Goal: Transaction & Acquisition: Purchase product/service

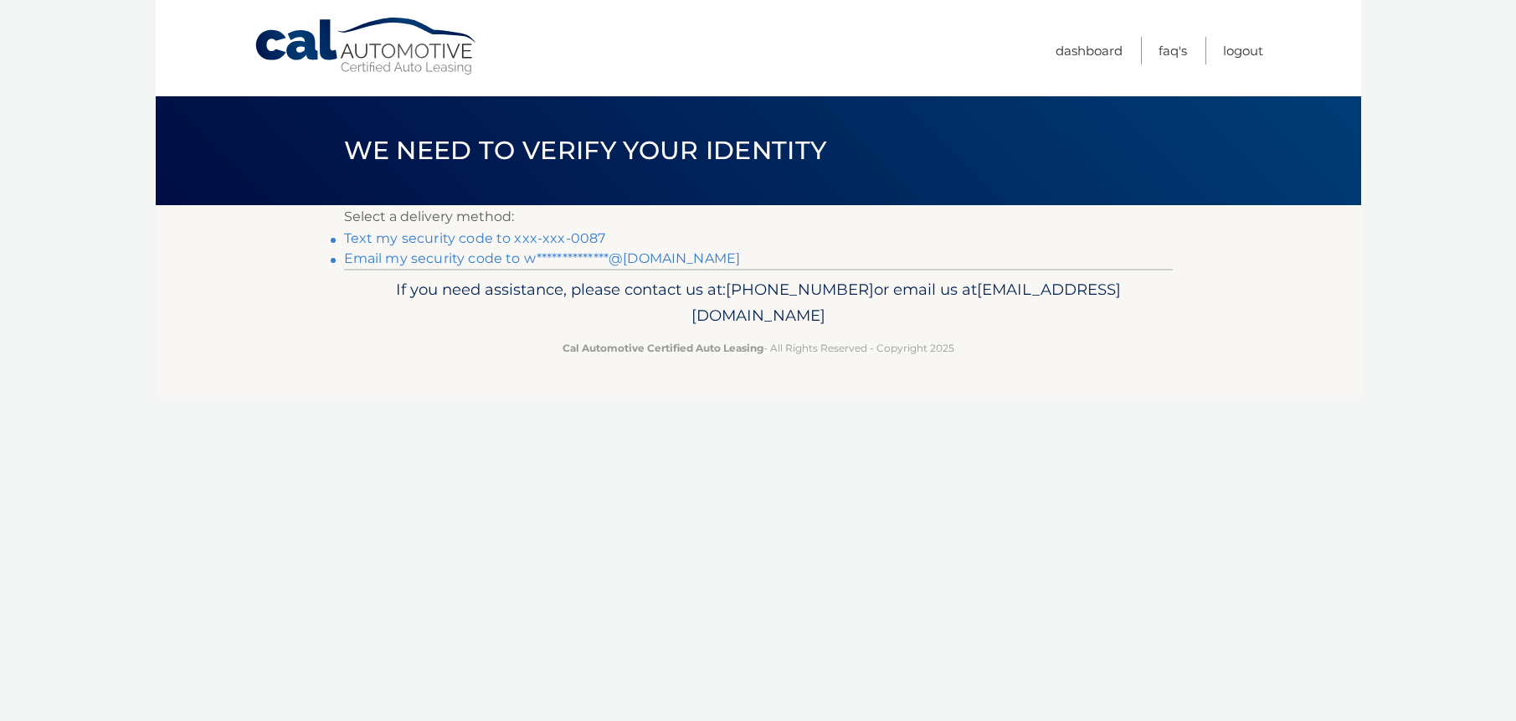
click at [571, 234] on link "Text my security code to xxx-xxx-0087" at bounding box center [475, 238] width 262 height 16
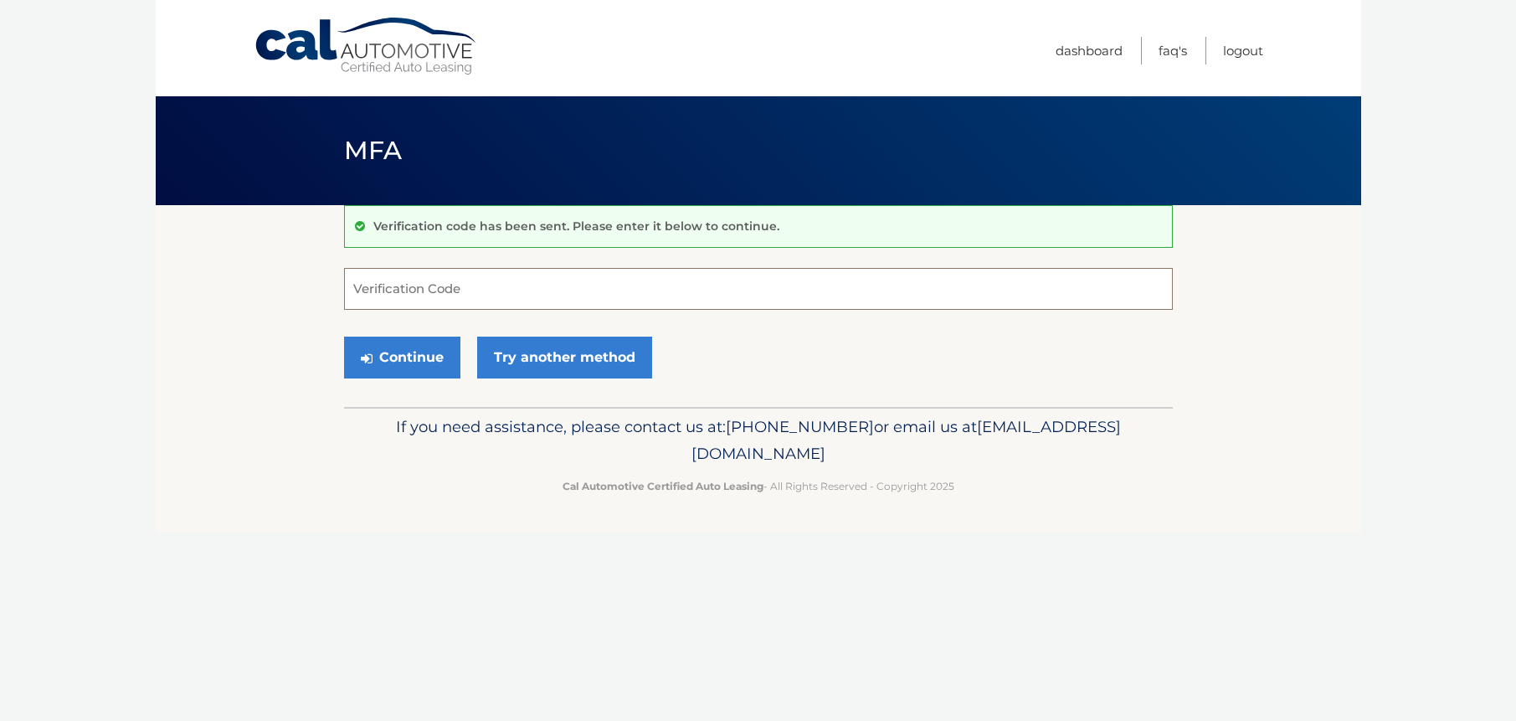
click at [516, 289] on input "Verification Code" at bounding box center [758, 289] width 829 height 42
type input "609972"
click at [414, 359] on button "Continue" at bounding box center [402, 358] width 116 height 42
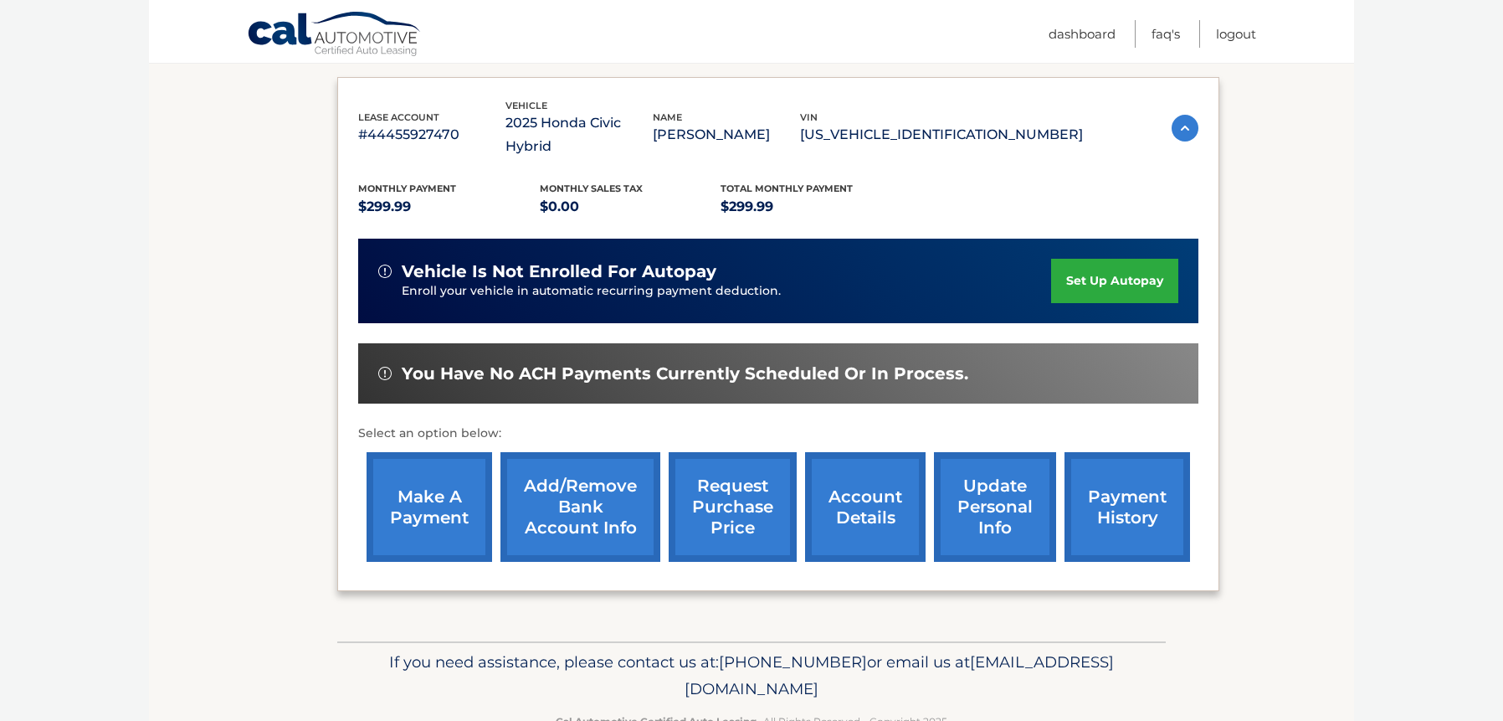
scroll to position [294, 0]
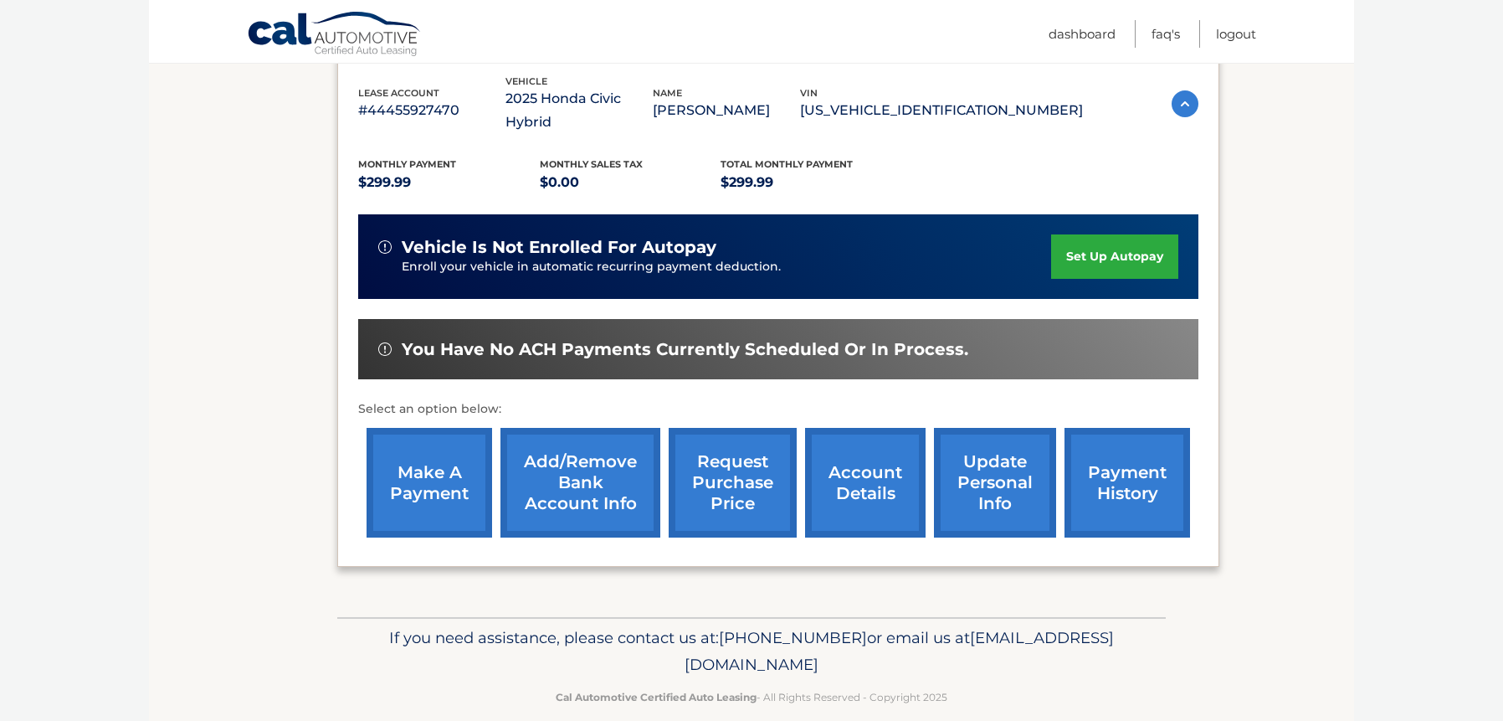
click at [423, 457] on link "make a payment" at bounding box center [430, 483] width 126 height 110
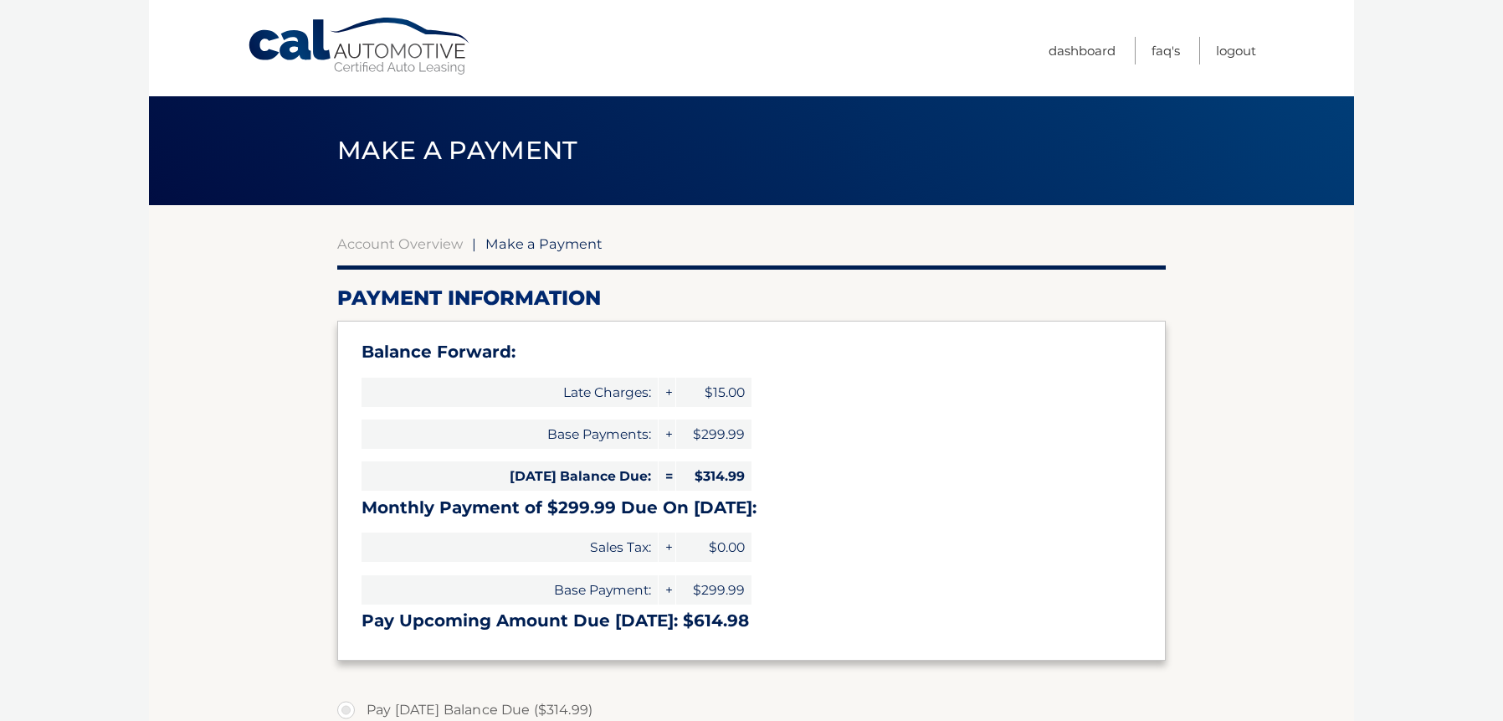
select select "ZjQ1OGM5ZjctYjhhZi00NDNmLTgyNGUtN2U3NTIzYzI2NzY1"
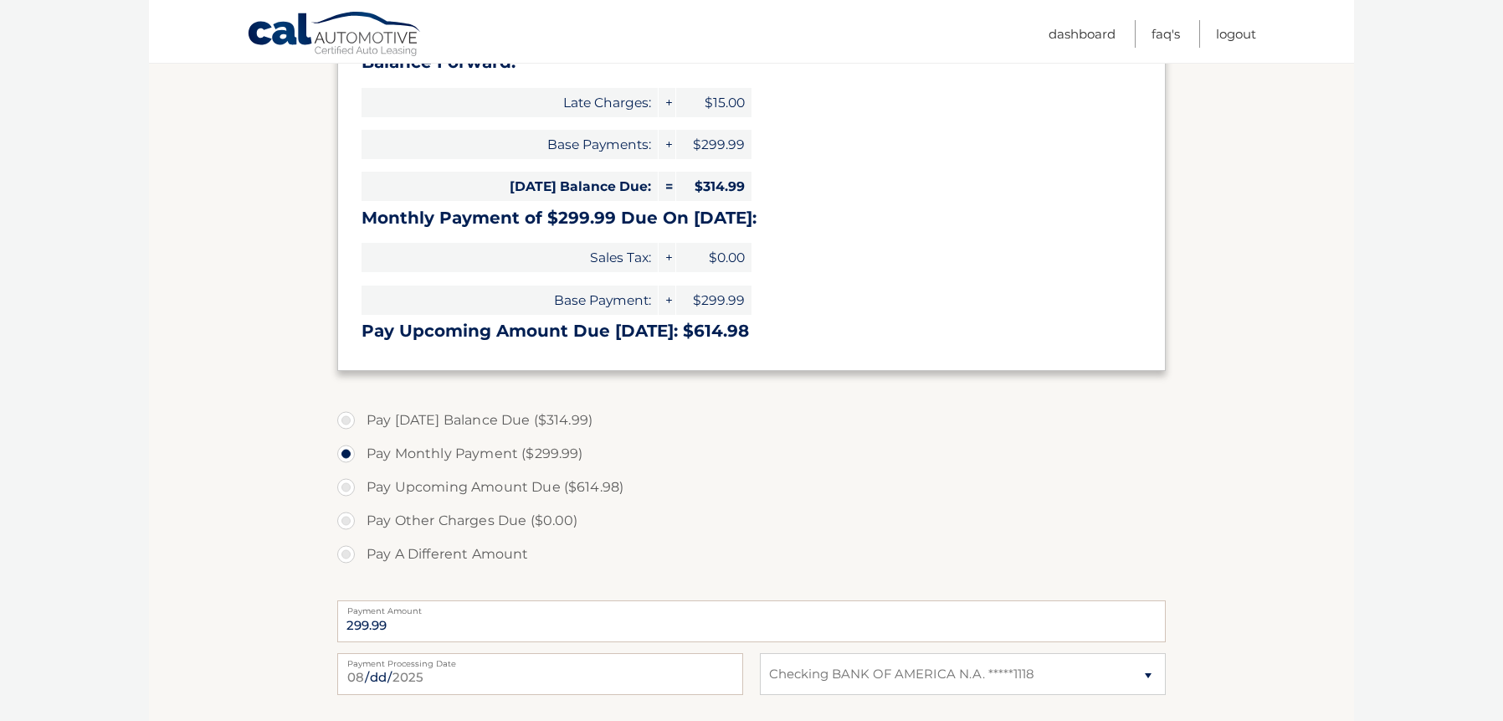
scroll to position [307, 0]
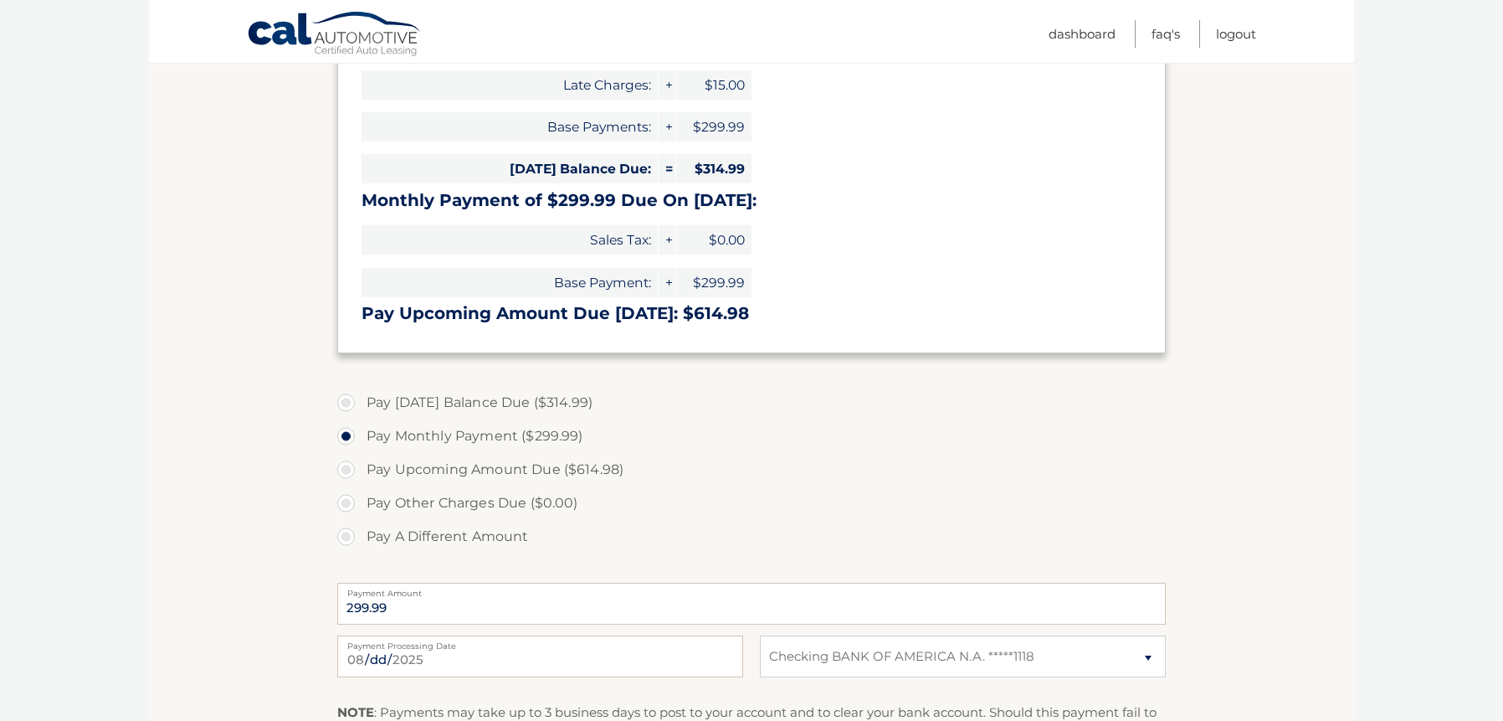
click at [348, 466] on label "Pay Upcoming Amount Due ($614.98)" at bounding box center [751, 469] width 829 height 33
click at [348, 466] on input "Pay Upcoming Amount Due ($614.98)" at bounding box center [352, 466] width 17 height 27
radio input "true"
type input "614.98"
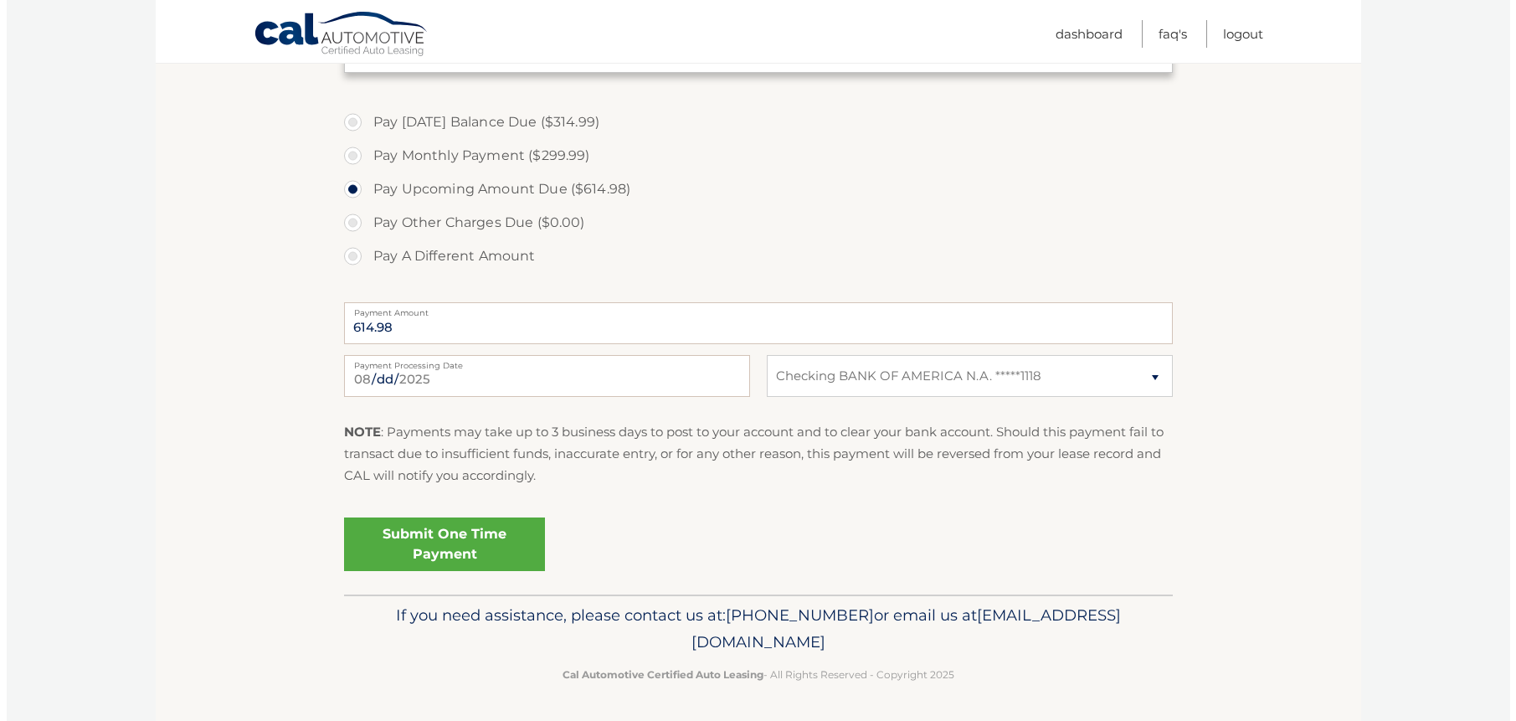
scroll to position [588, 0]
click at [452, 544] on link "Submit One Time Payment" at bounding box center [437, 543] width 201 height 54
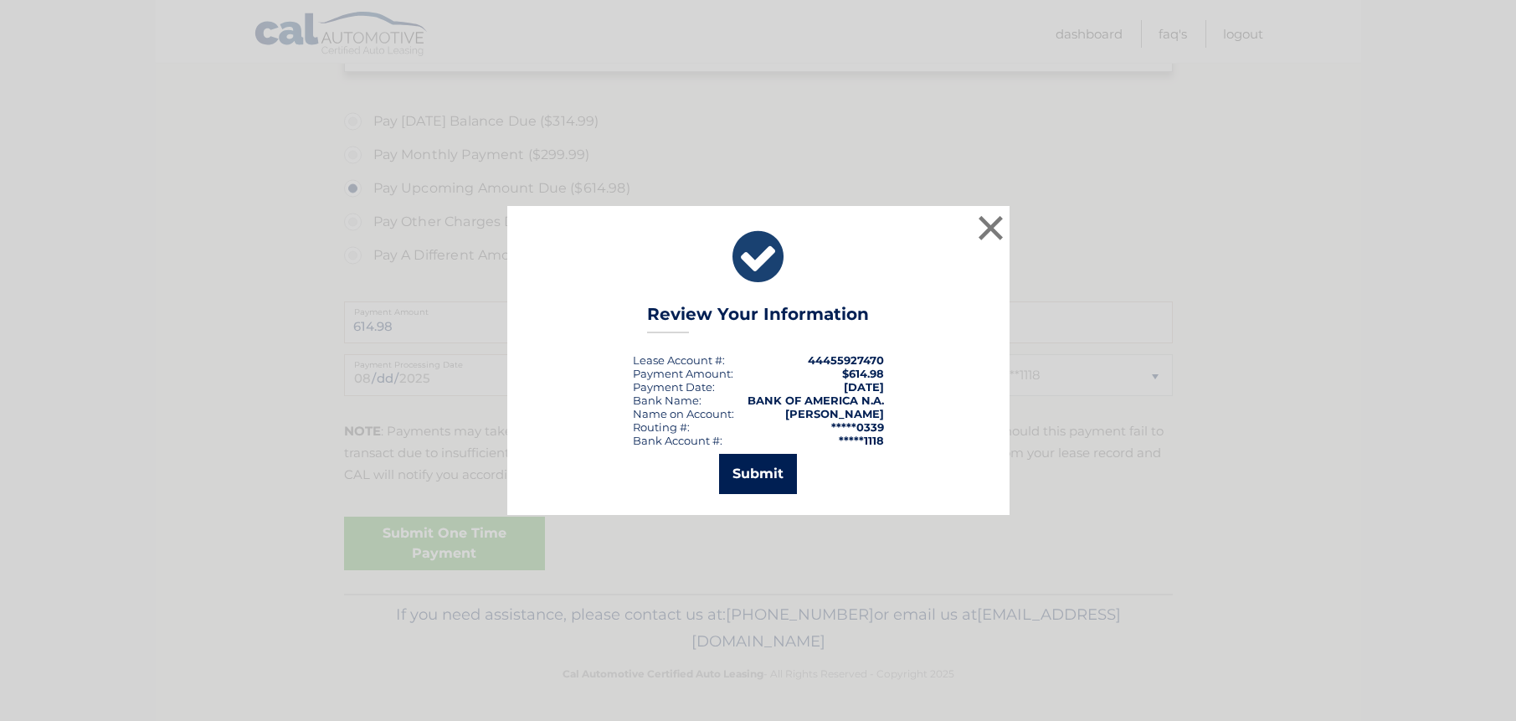
click at [769, 477] on button "Submit" at bounding box center [758, 474] width 78 height 40
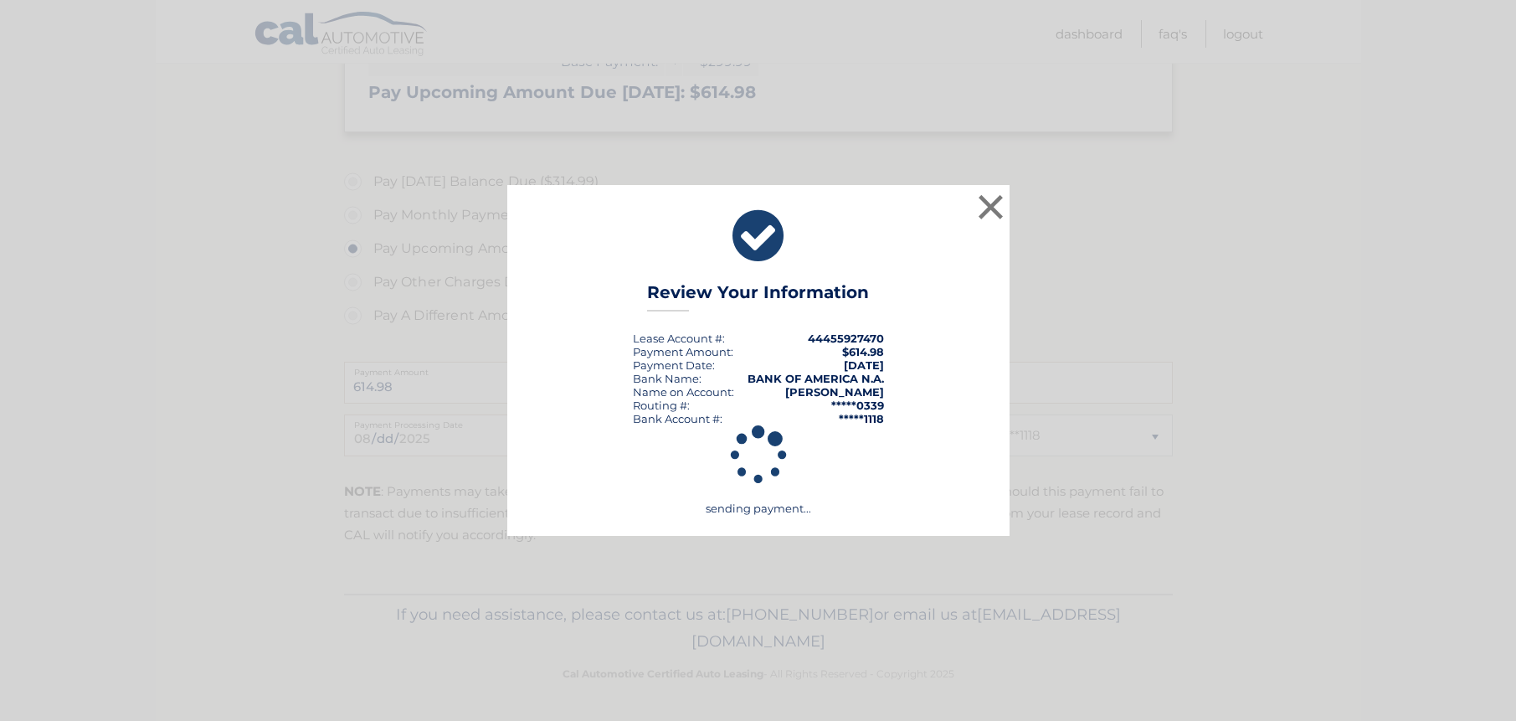
scroll to position [528, 0]
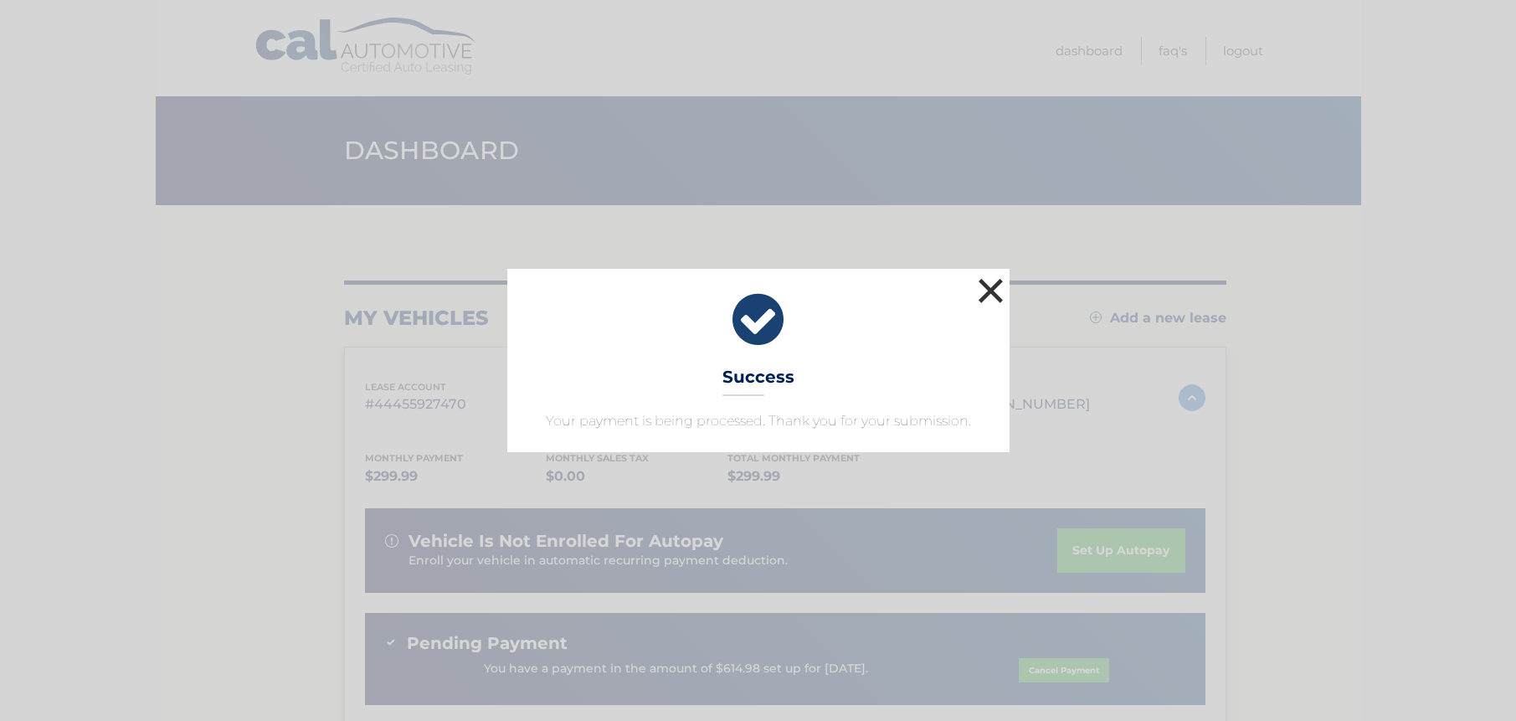
click at [984, 286] on button "×" at bounding box center [990, 290] width 33 height 33
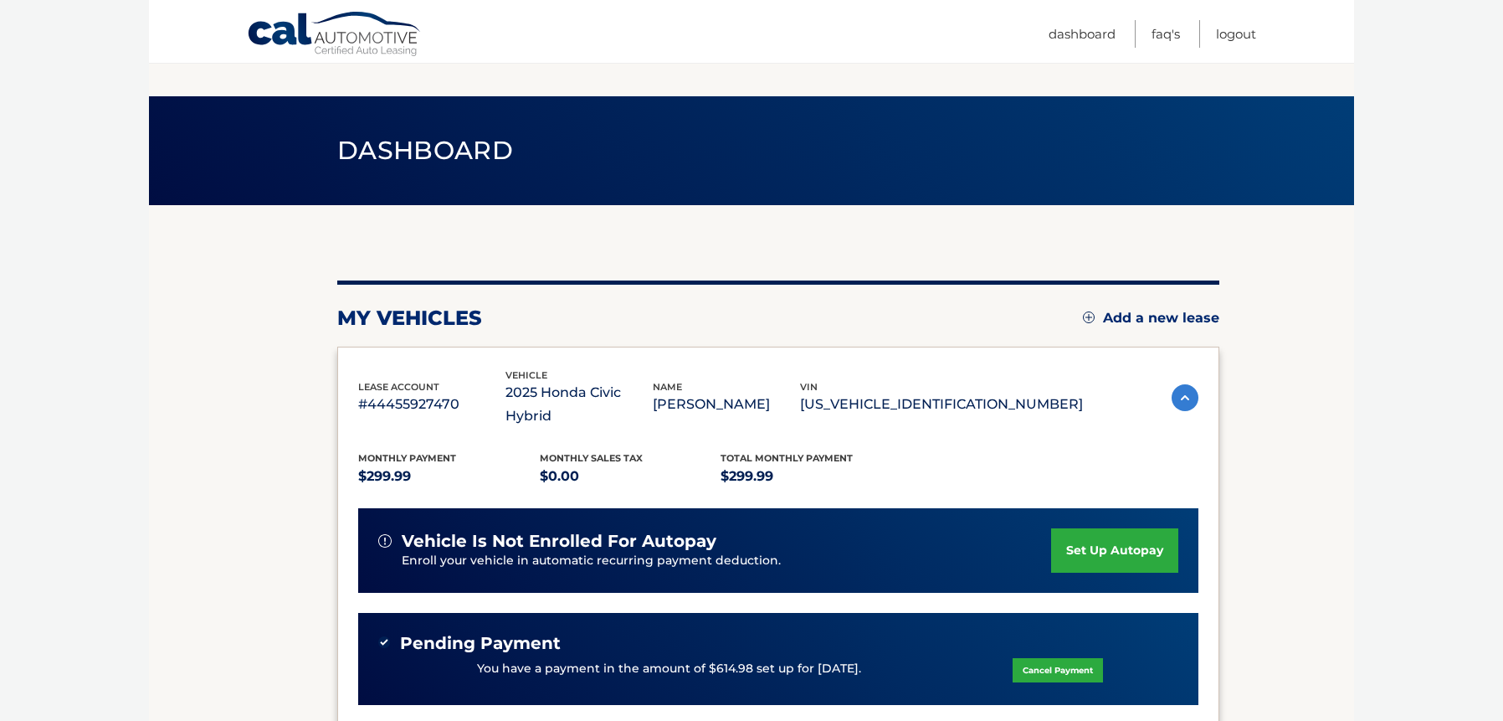
scroll to position [307, 0]
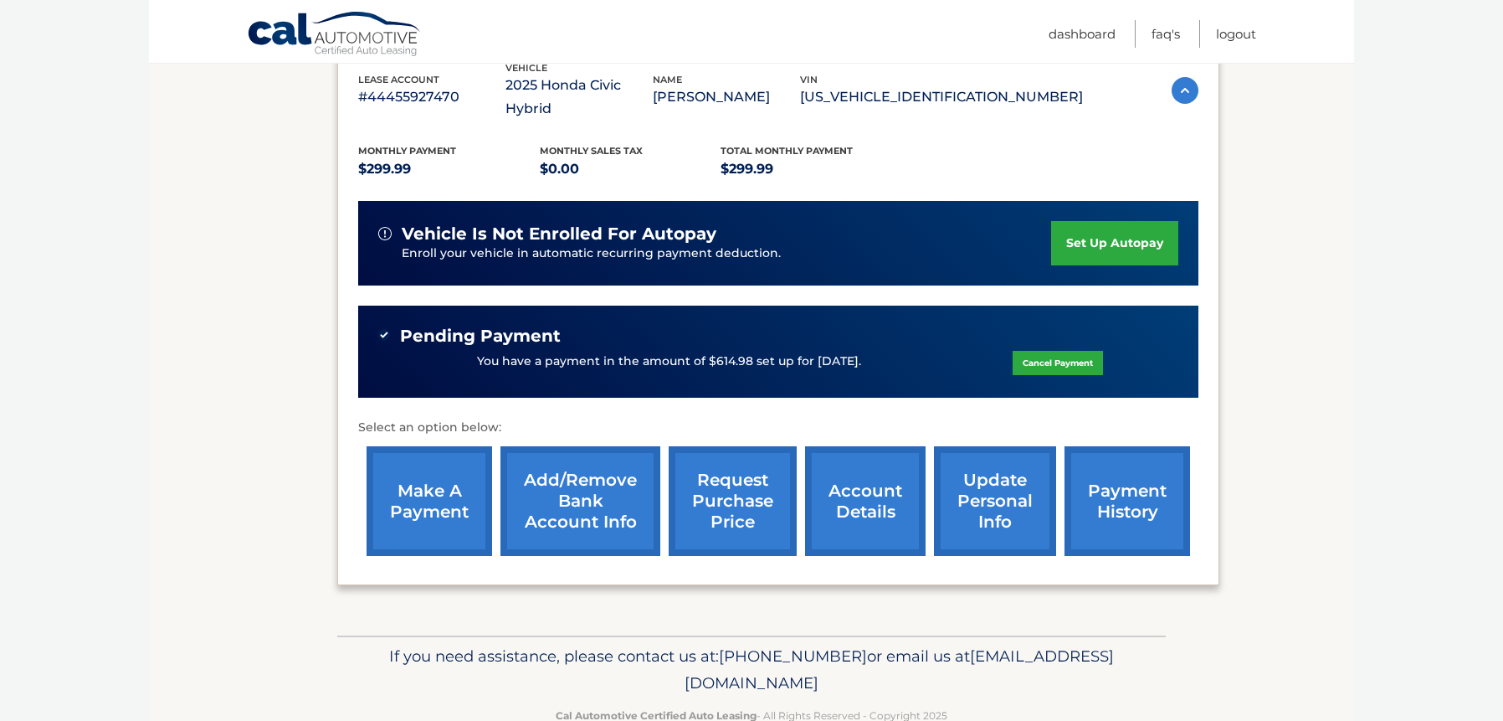
click at [1098, 460] on link "payment history" at bounding box center [1128, 501] width 126 height 110
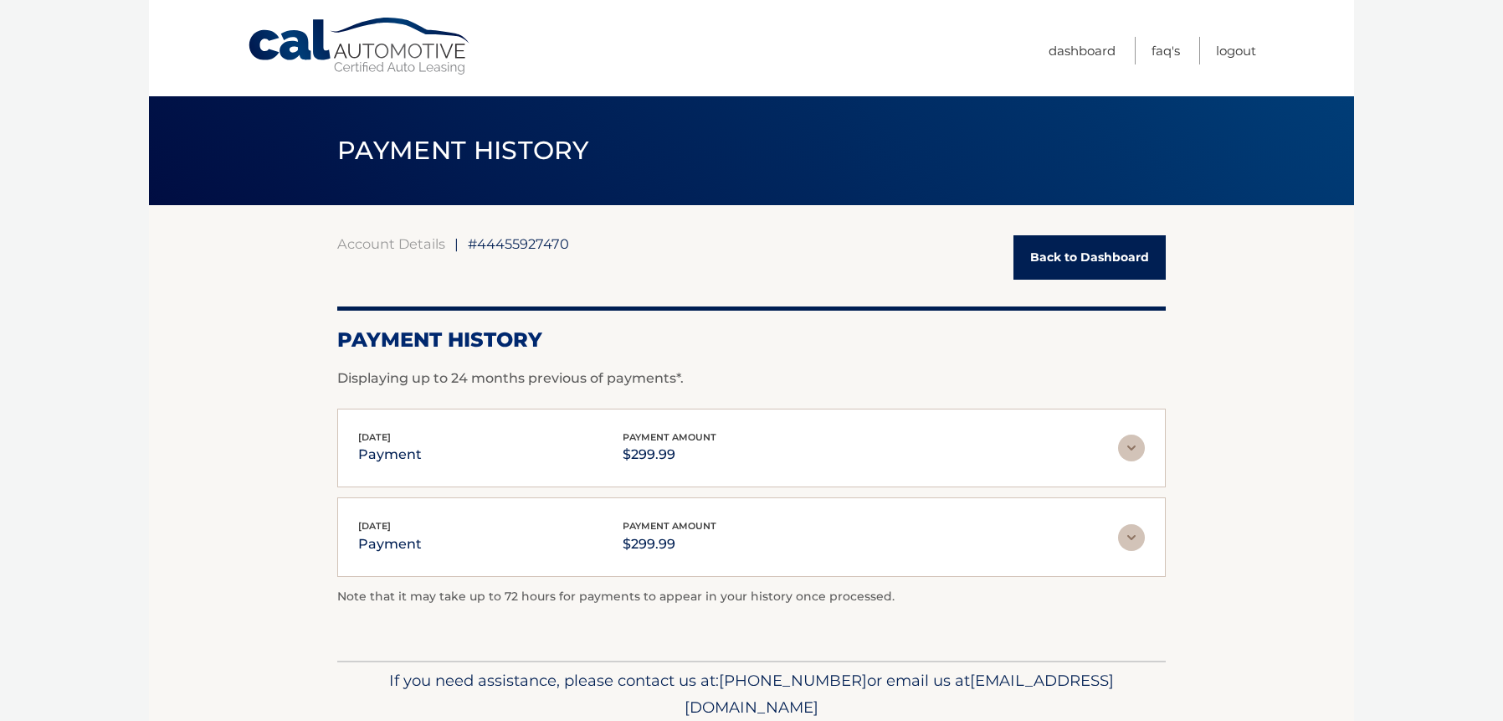
click at [1113, 246] on link "Back to Dashboard" at bounding box center [1090, 257] width 152 height 44
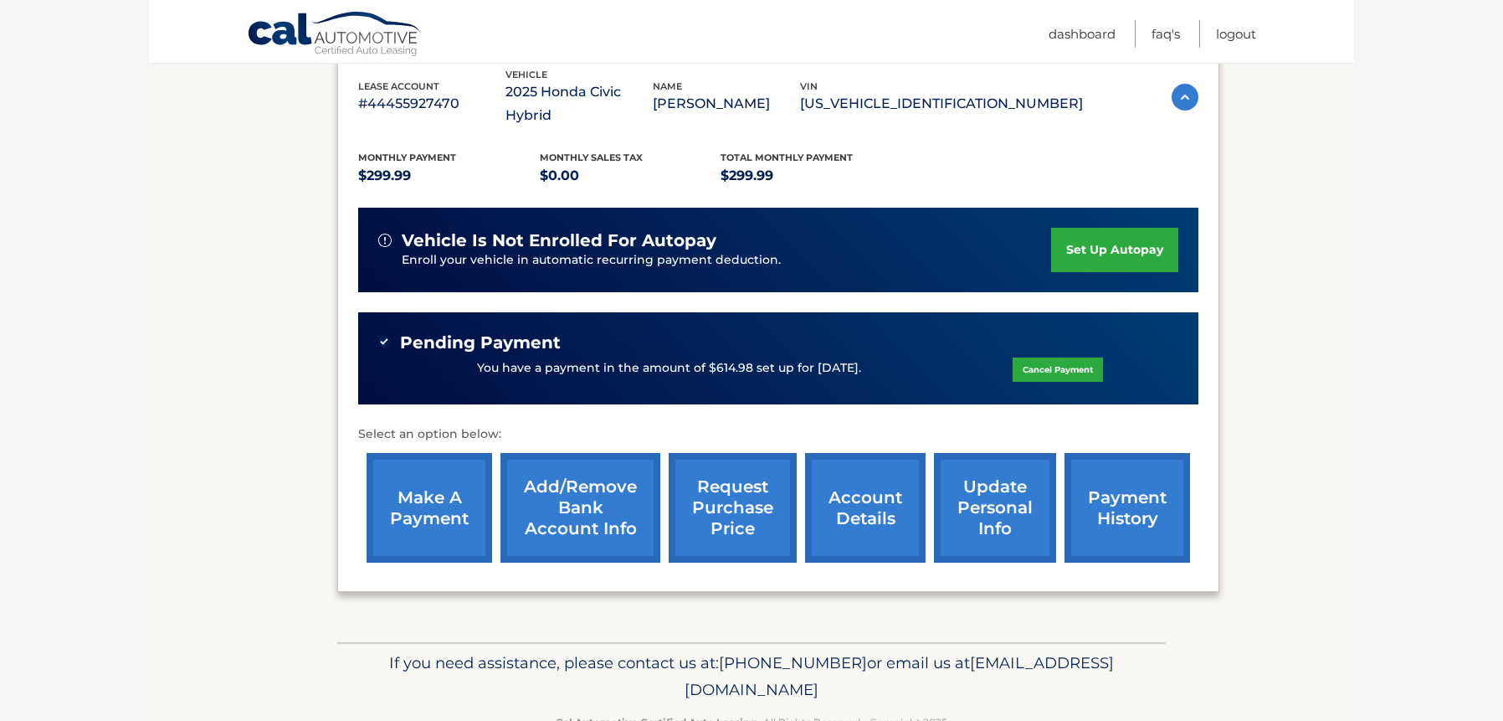
scroll to position [307, 0]
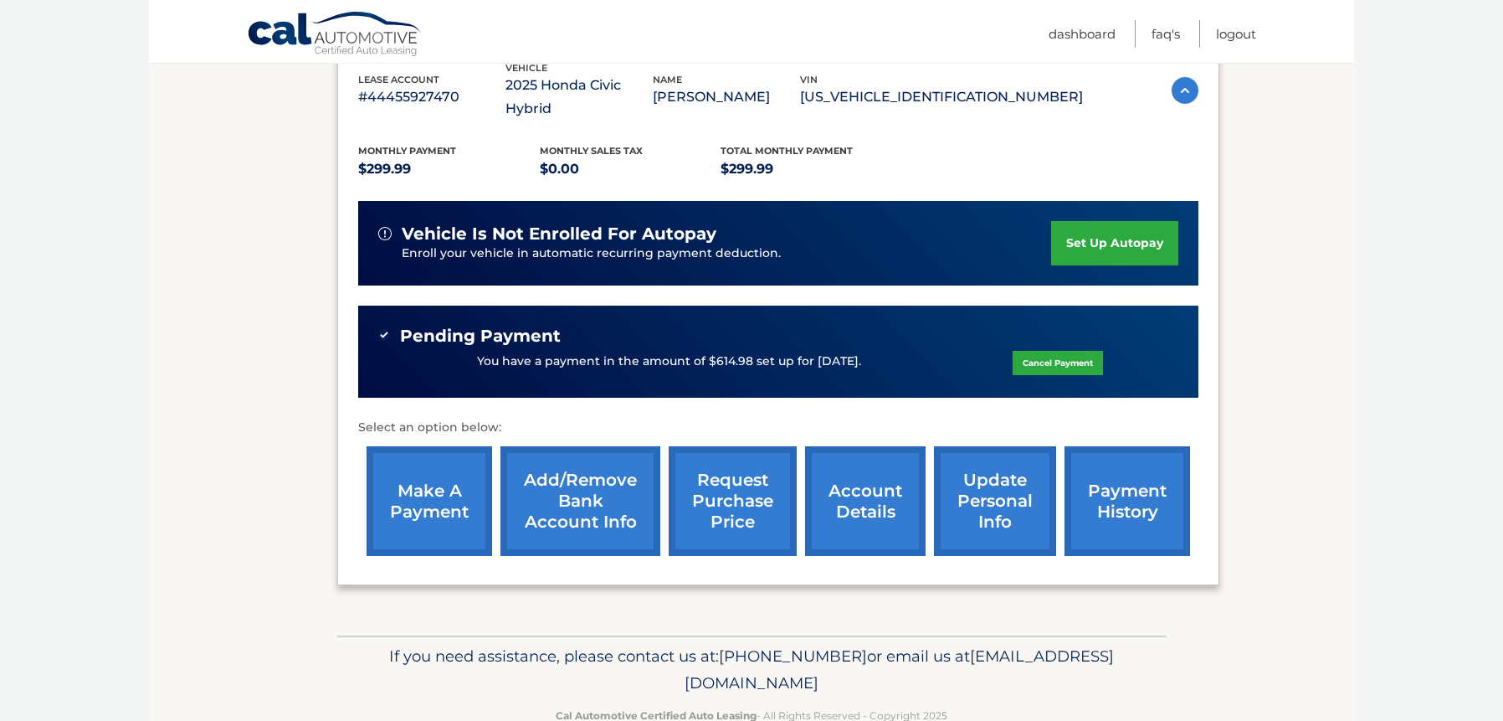
click at [868, 480] on link "account details" at bounding box center [865, 501] width 121 height 110
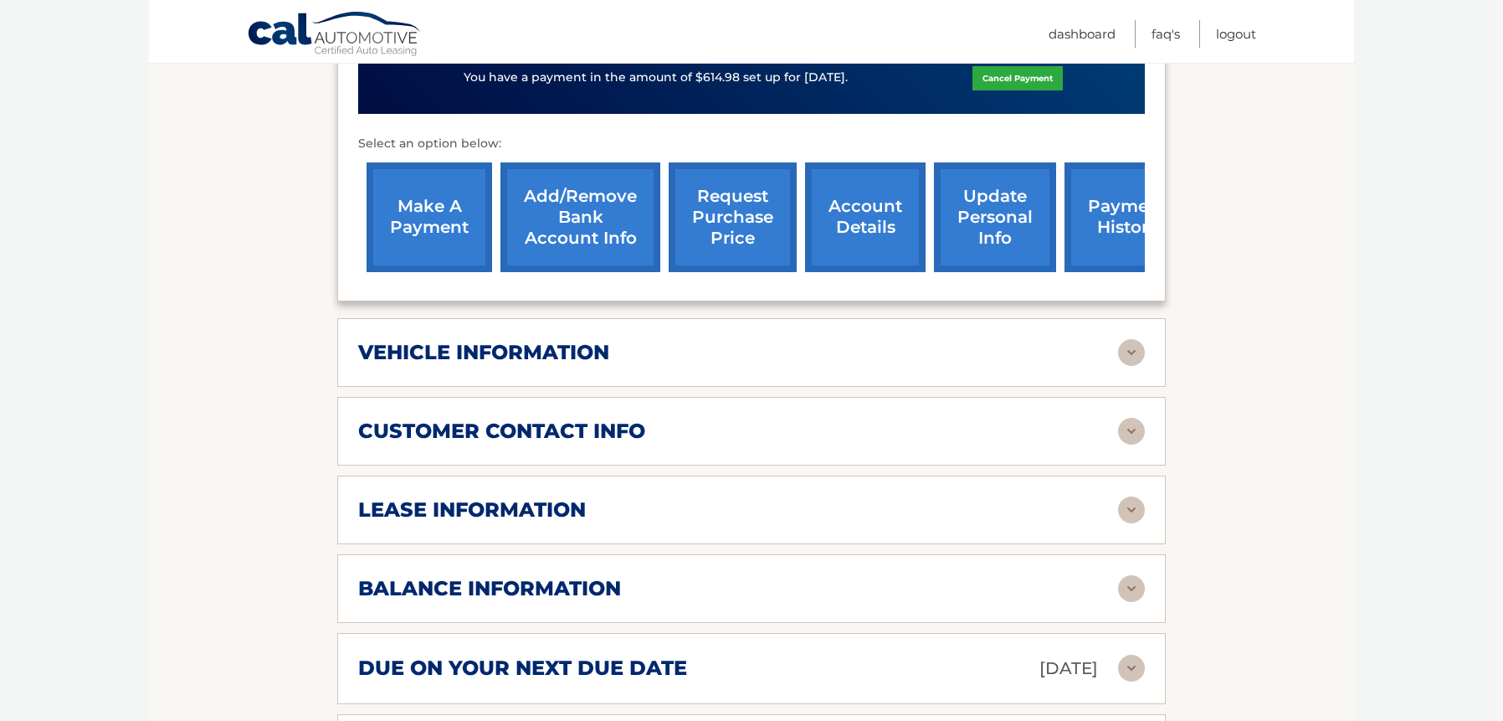
scroll to position [921, 0]
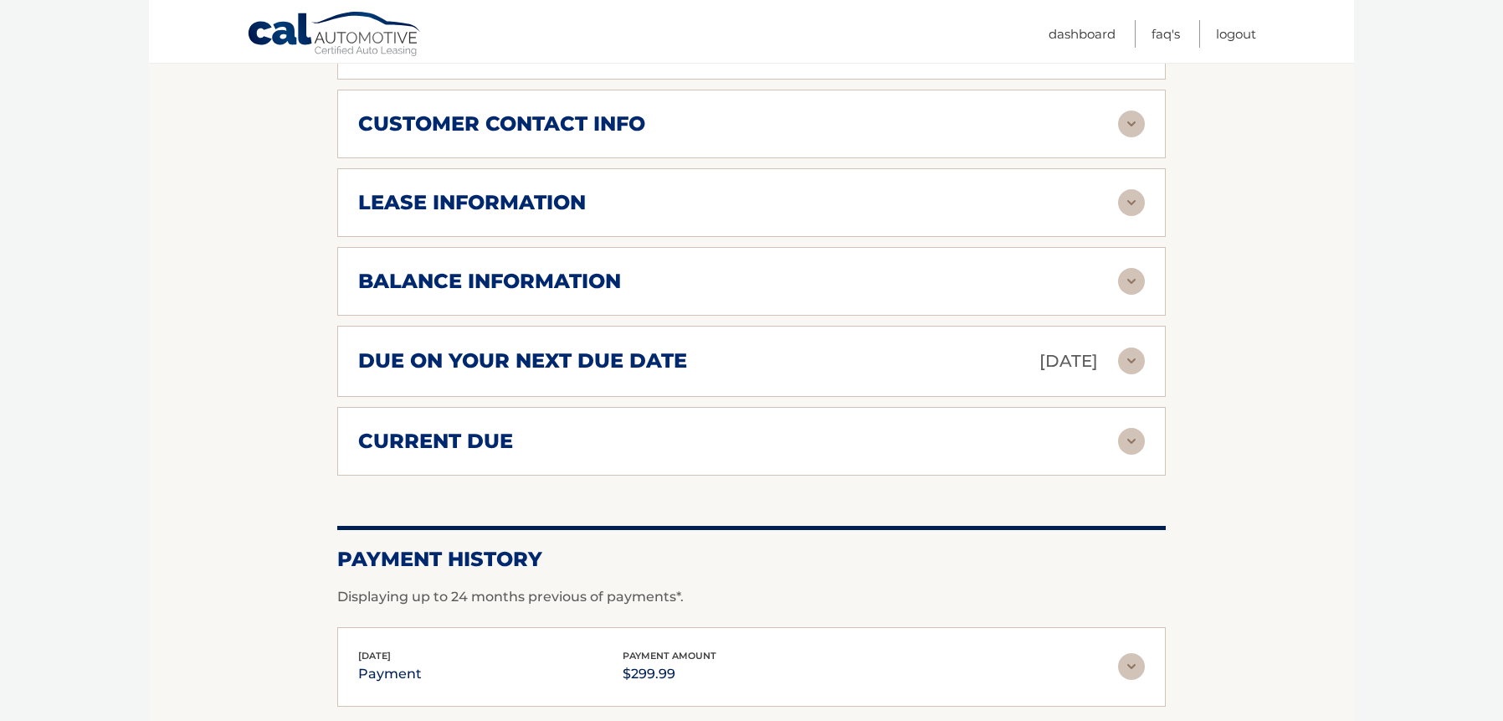
click at [1131, 347] on img at bounding box center [1131, 360] width 27 height 27
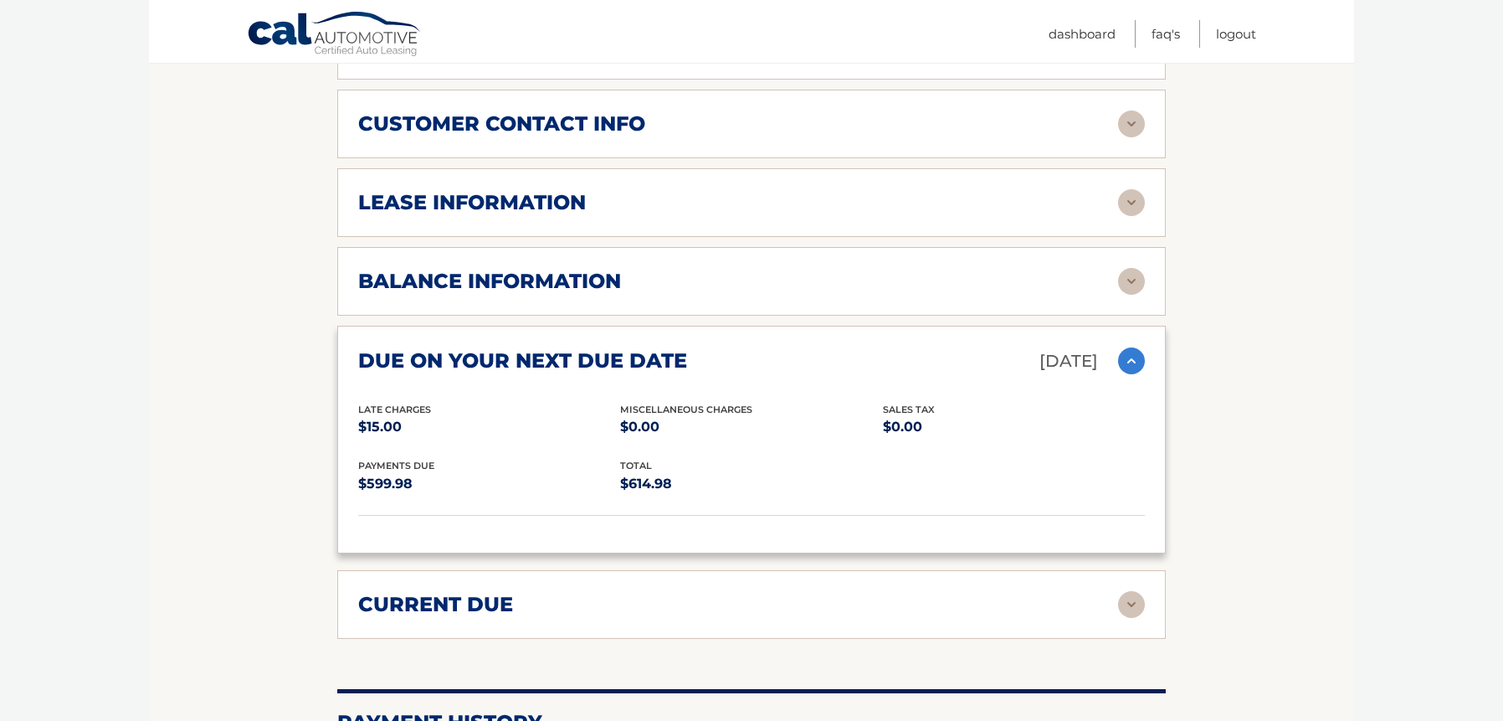
click at [1128, 347] on img at bounding box center [1131, 360] width 27 height 27
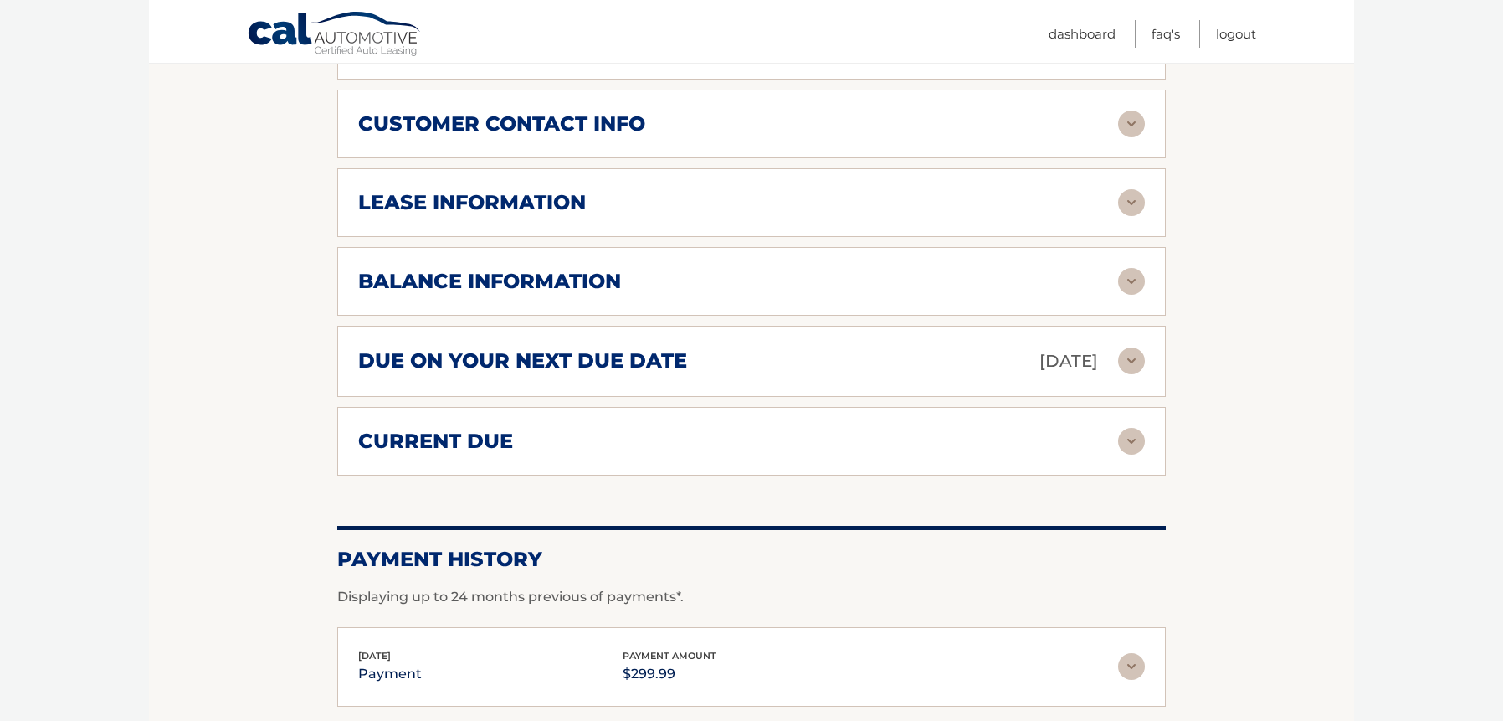
click at [1132, 428] on img at bounding box center [1131, 441] width 27 height 27
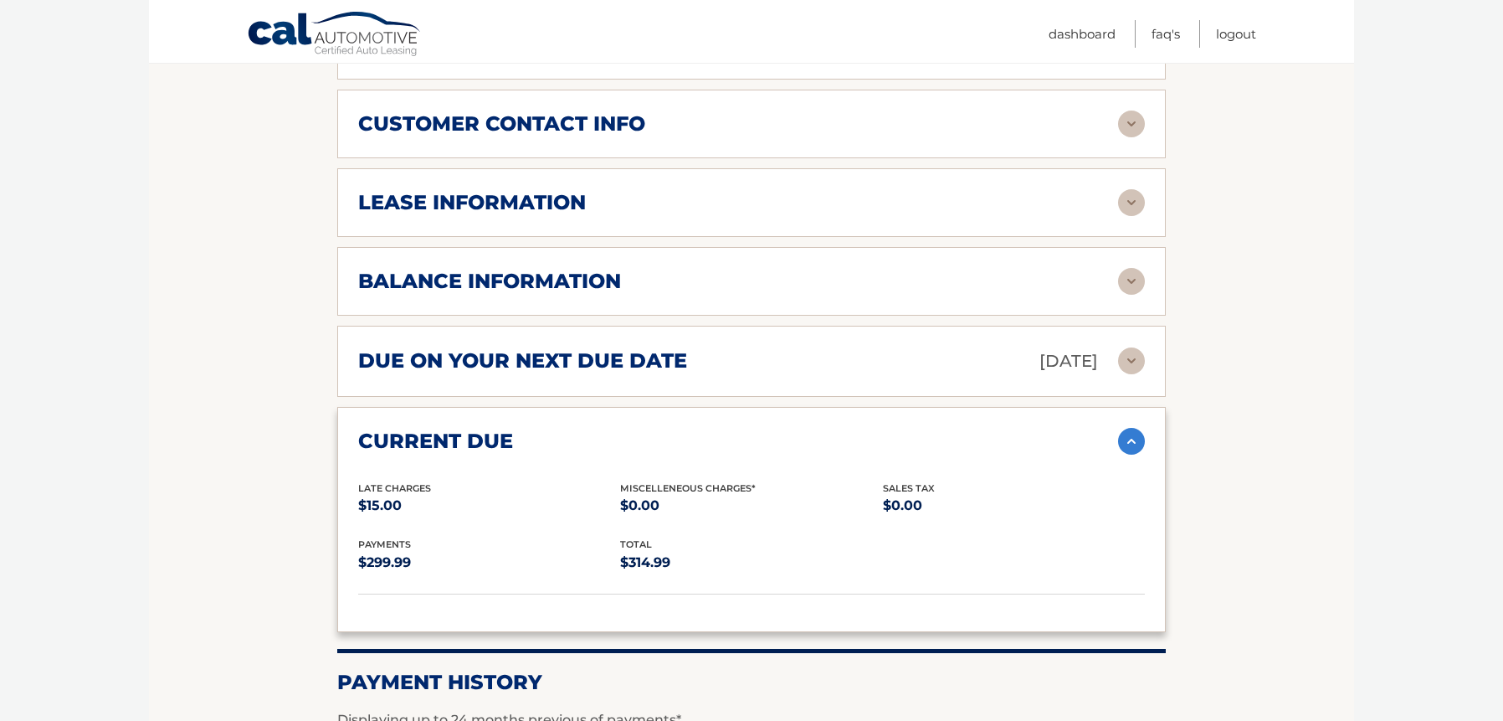
click at [1132, 428] on img at bounding box center [1131, 441] width 27 height 27
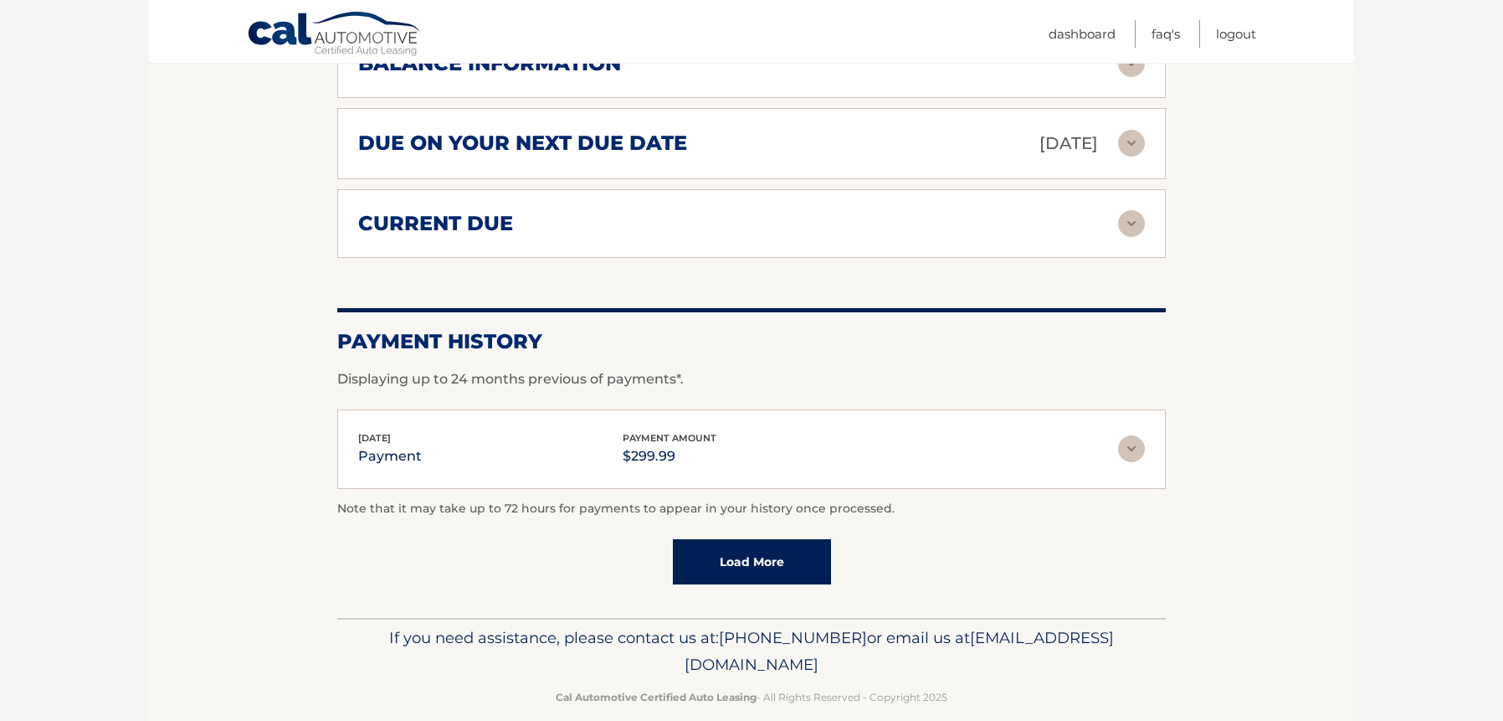
scroll to position [0, 0]
